Goal: Task Accomplishment & Management: Complete application form

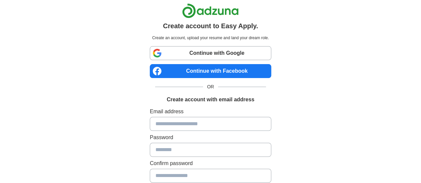
click at [216, 57] on link "Continue with Google" at bounding box center [210, 53] width 121 height 14
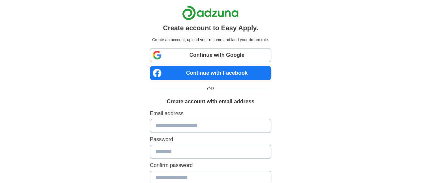
click at [205, 58] on link "Continue with Google" at bounding box center [210, 55] width 121 height 14
